Goal: Find specific page/section: Find specific page/section

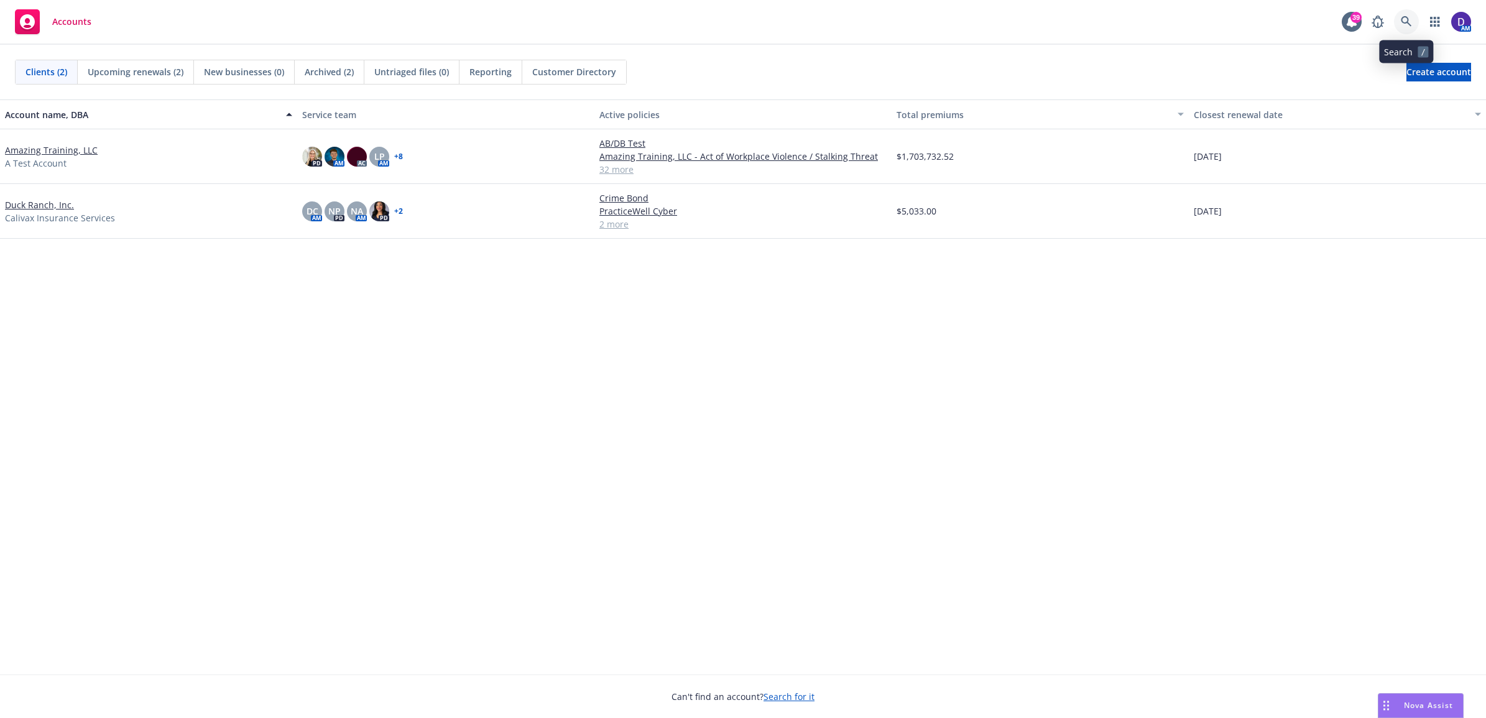
click at [1408, 14] on link at bounding box center [1406, 21] width 25 height 25
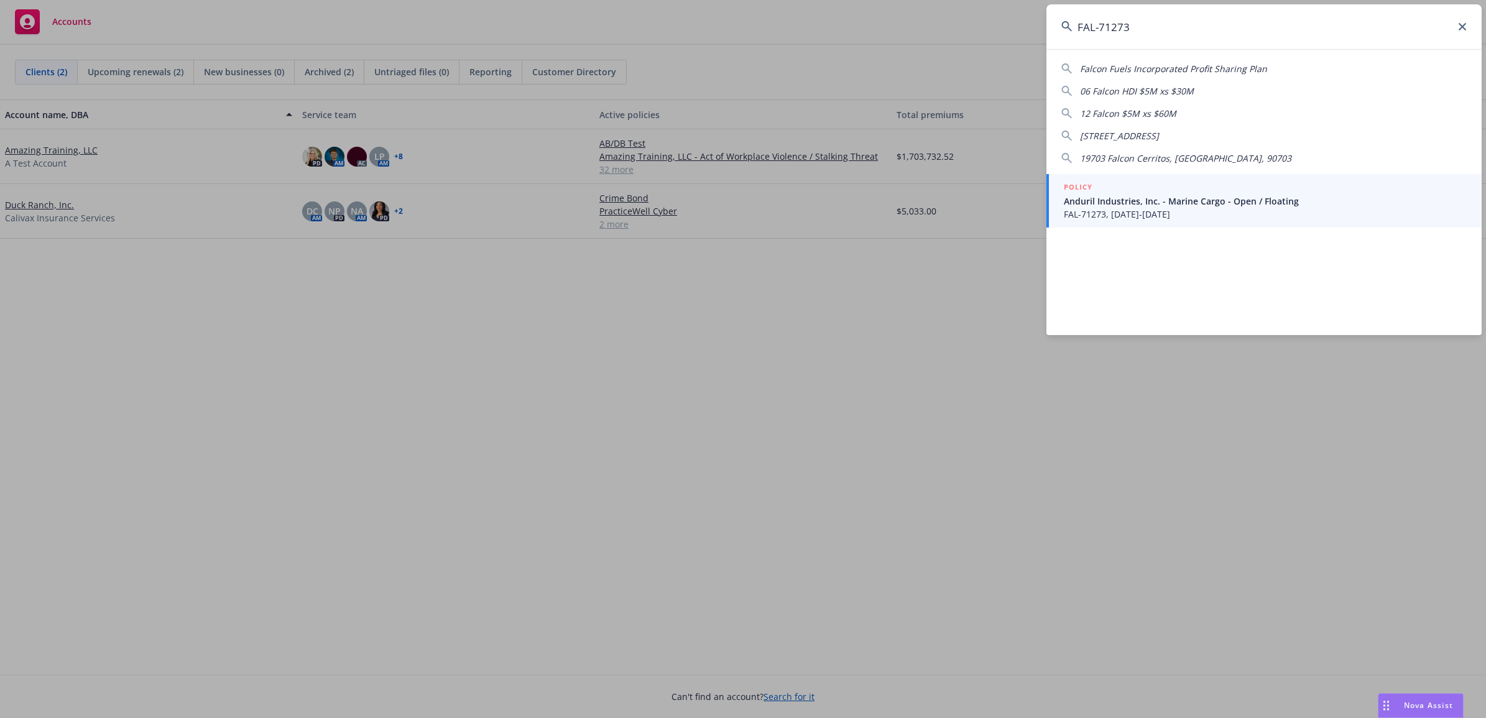
type input "FAL-71273"
click at [1090, 216] on span "FAL-71273, [DATE]-[DATE]" at bounding box center [1264, 214] width 403 height 13
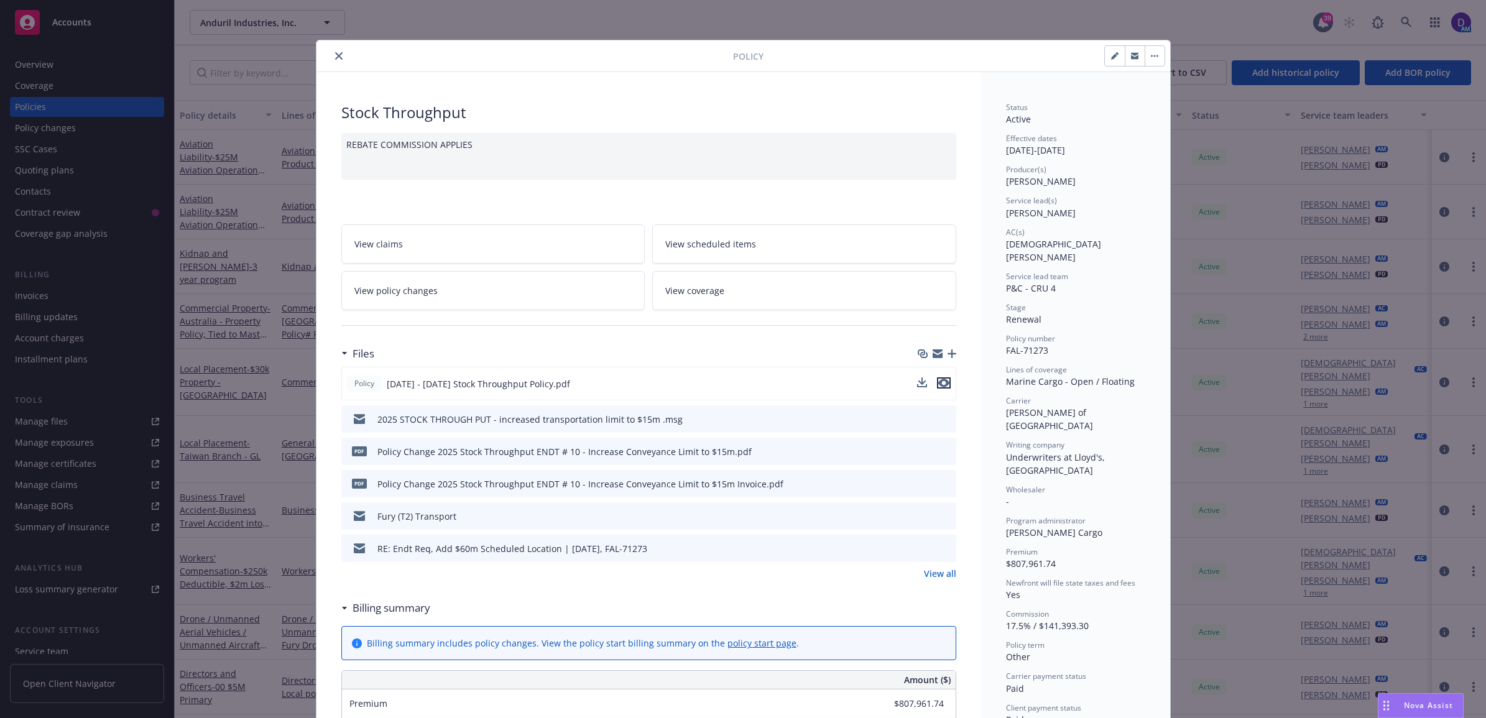
click at [939, 380] on icon "preview file" at bounding box center [943, 383] width 11 height 9
